Goal: Task Accomplishment & Management: Use online tool/utility

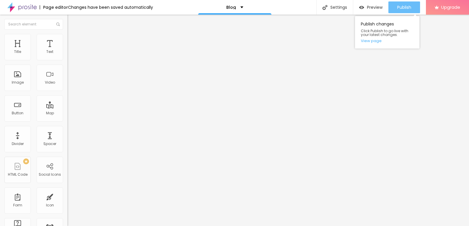
click at [396, 5] on button "Publish" at bounding box center [404, 7] width 32 height 12
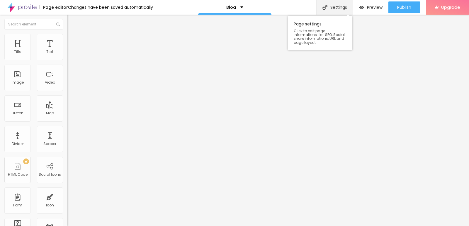
click at [337, 5] on div "Settings" at bounding box center [334, 7] width 37 height 15
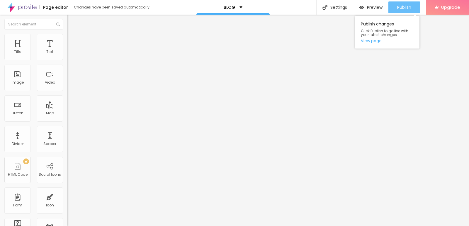
click at [402, 8] on span "Publish" at bounding box center [404, 7] width 14 height 5
